Goal: Navigation & Orientation: Find specific page/section

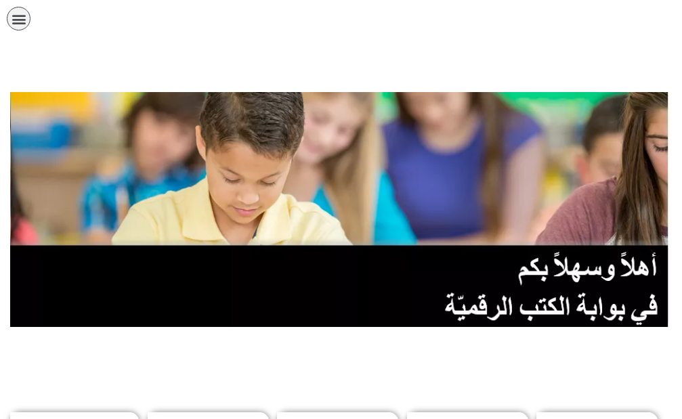
scroll to position [339, 0]
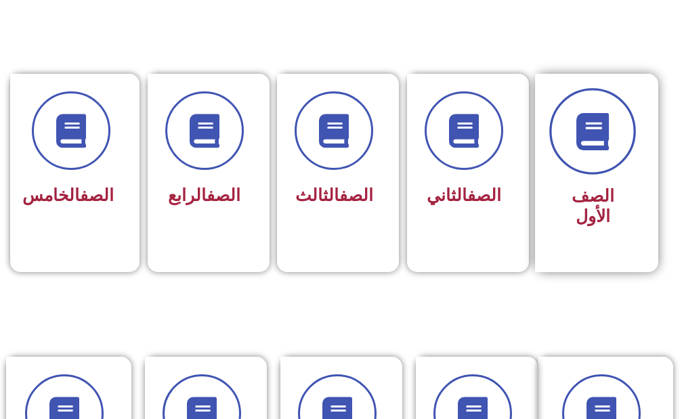
click at [622, 138] on span at bounding box center [593, 131] width 87 height 87
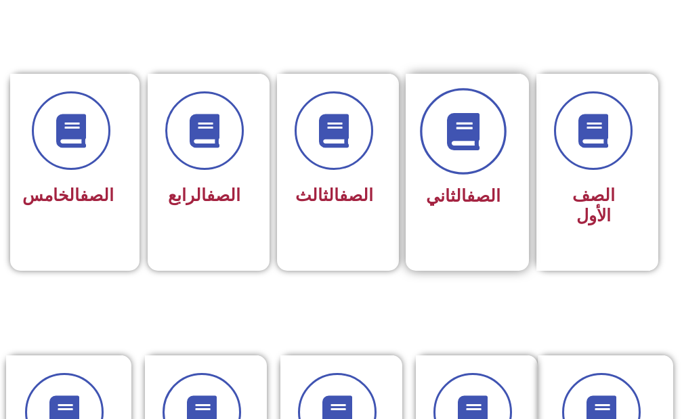
click at [474, 143] on icon at bounding box center [463, 130] width 37 height 37
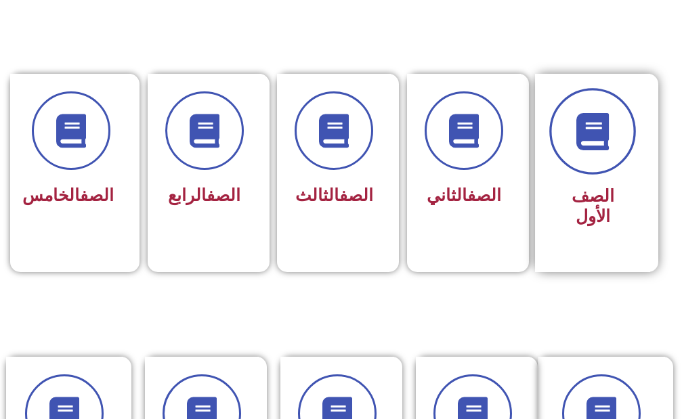
click at [586, 146] on icon at bounding box center [593, 130] width 37 height 37
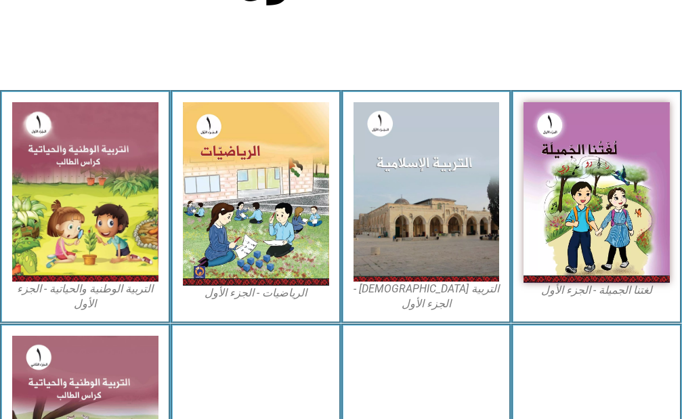
scroll to position [407, 0]
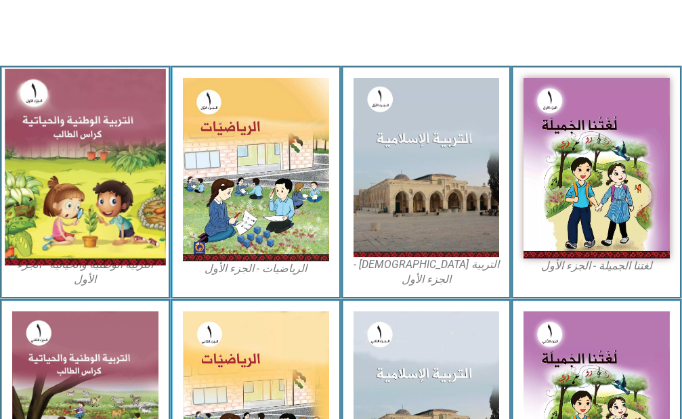
click at [108, 170] on img at bounding box center [85, 167] width 161 height 197
click at [71, 104] on img at bounding box center [85, 167] width 161 height 197
click at [70, 104] on img at bounding box center [85, 167] width 161 height 197
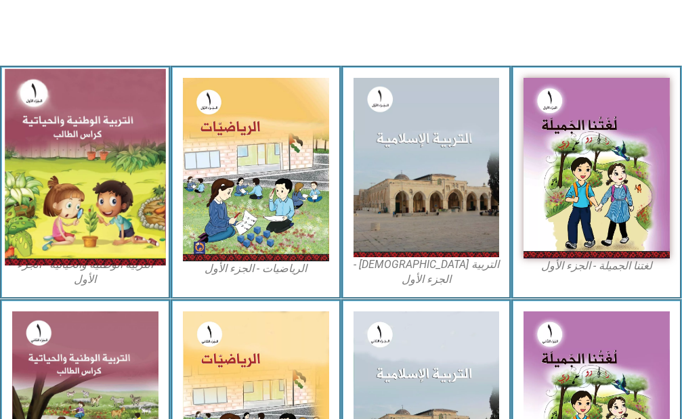
click at [70, 104] on img at bounding box center [85, 167] width 161 height 197
click at [30, 95] on img at bounding box center [85, 167] width 161 height 197
click at [31, 94] on img at bounding box center [85, 167] width 161 height 197
click at [41, 126] on img at bounding box center [85, 167] width 161 height 197
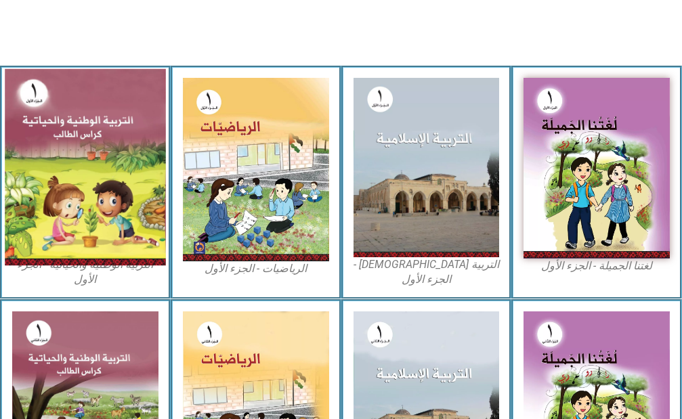
click at [43, 127] on img at bounding box center [85, 167] width 161 height 197
click at [104, 244] on img at bounding box center [85, 167] width 161 height 197
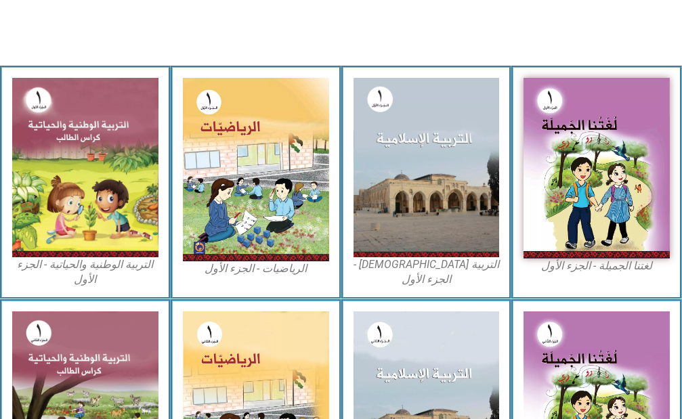
click at [74, 272] on figcaption "التربية الوطنية والحياتية - الجزء الأول​" at bounding box center [85, 272] width 146 height 30
click at [74, 266] on figcaption "التربية الوطنية والحياتية - الجزء الأول​" at bounding box center [85, 272] width 146 height 30
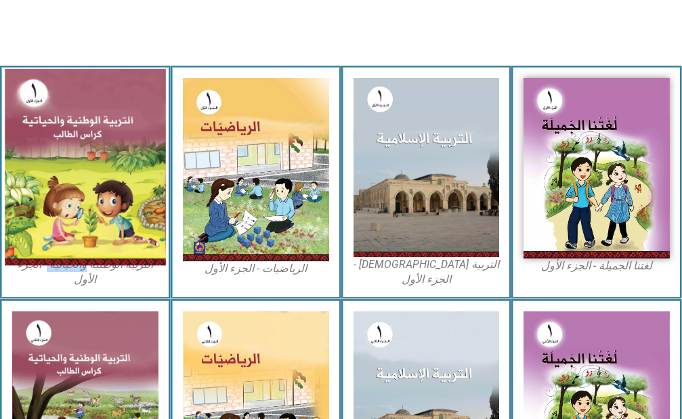
click at [117, 234] on img at bounding box center [85, 167] width 161 height 197
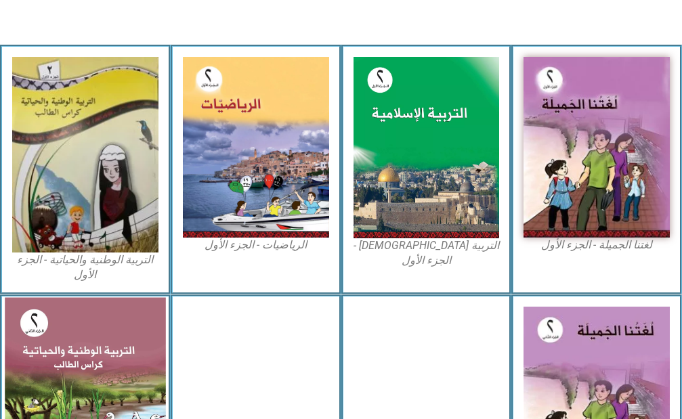
scroll to position [474, 0]
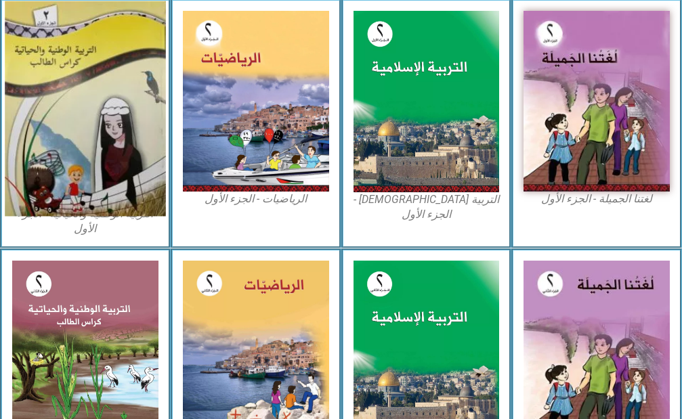
click at [66, 177] on img at bounding box center [85, 108] width 161 height 215
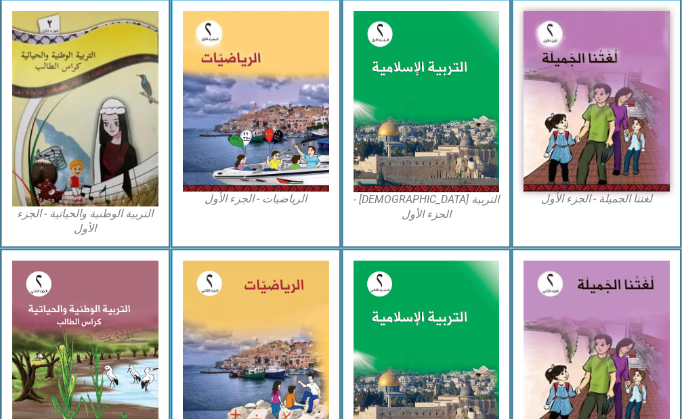
click at [89, 224] on figcaption "التربية الوطنية والحياتية - الجزء الأول​" at bounding box center [85, 222] width 146 height 30
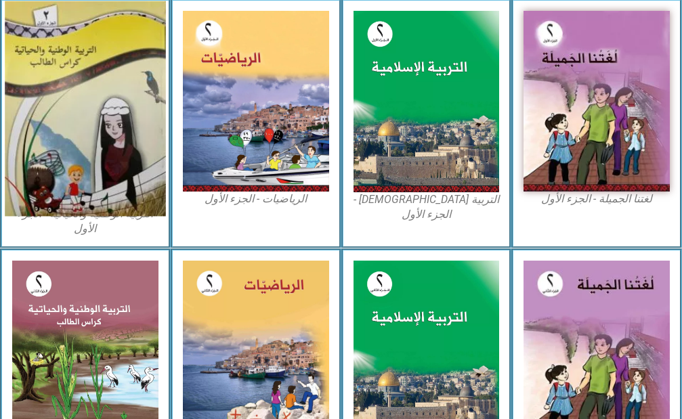
click at [96, 136] on img at bounding box center [85, 108] width 161 height 215
click at [49, 47] on img at bounding box center [85, 108] width 161 height 215
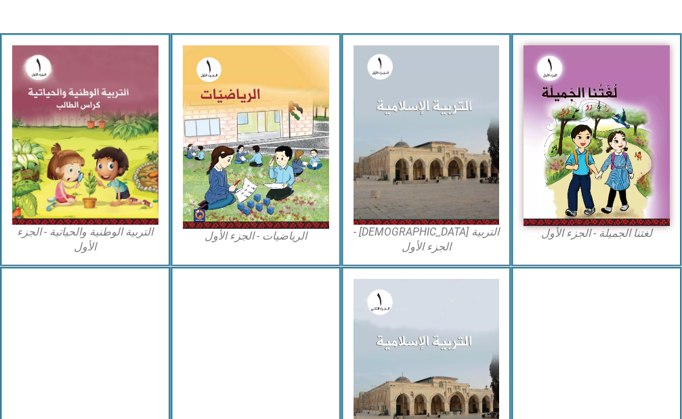
scroll to position [182, 0]
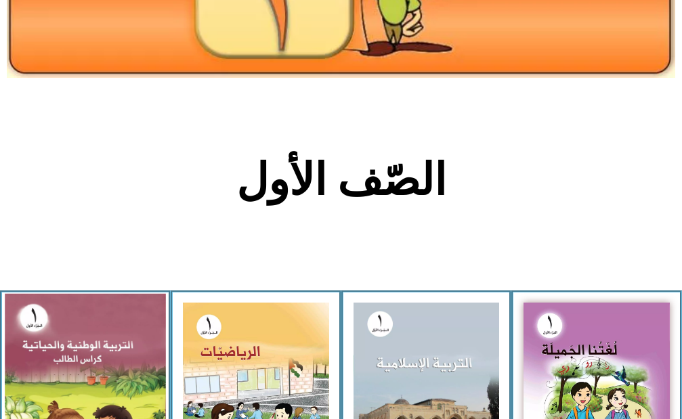
click at [83, 332] on img at bounding box center [85, 392] width 161 height 197
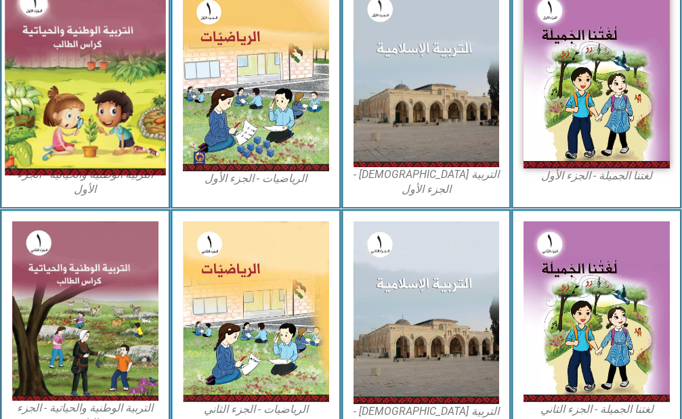
scroll to position [520, 0]
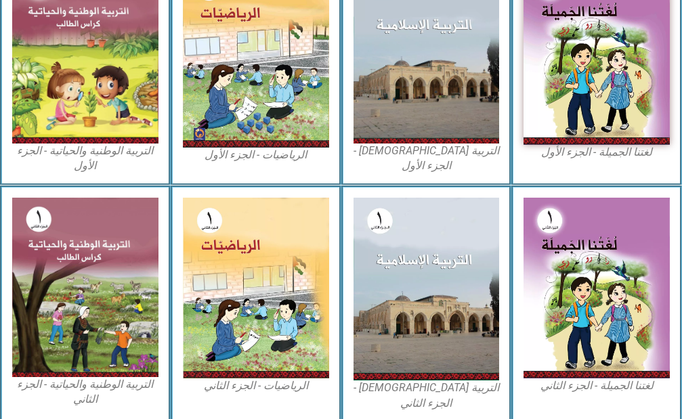
click at [104, 154] on figcaption "التربية الوطنية والحياتية - الجزء الأول​" at bounding box center [85, 159] width 146 height 30
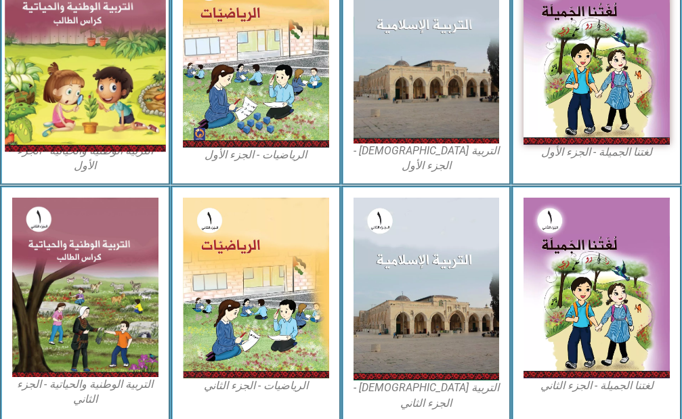
click at [111, 60] on img at bounding box center [85, 53] width 161 height 197
